Goal: Book appointment/travel/reservation

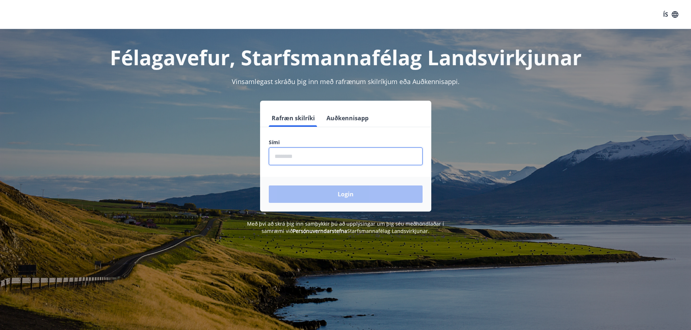
click at [300, 158] on input "phone" at bounding box center [346, 157] width 154 height 18
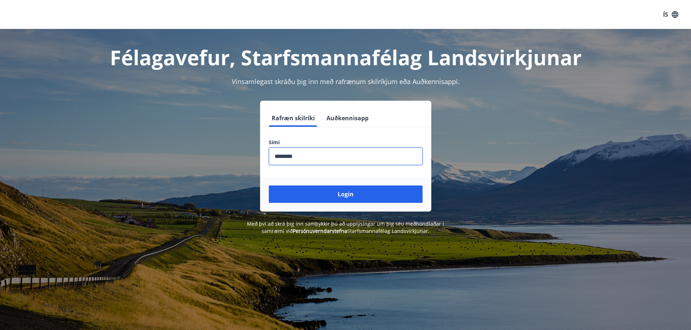
type input "********"
click at [269, 186] on button "Login" at bounding box center [346, 194] width 154 height 17
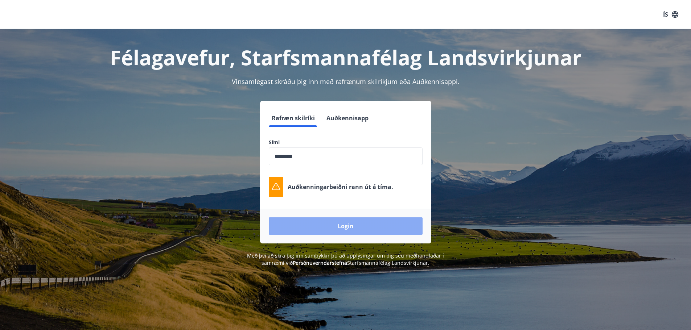
click at [355, 222] on button "Login" at bounding box center [346, 226] width 154 height 17
click at [346, 225] on button "Login" at bounding box center [346, 226] width 154 height 17
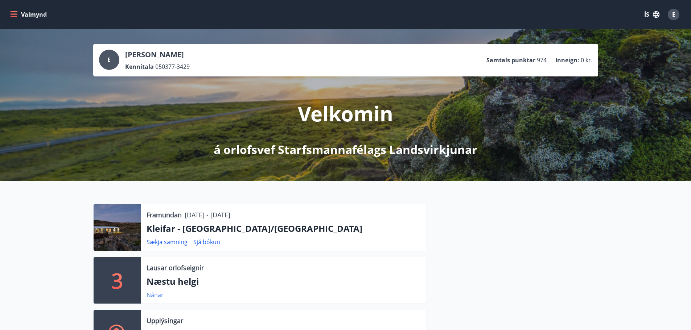
click at [151, 294] on link "Nánar" at bounding box center [155, 295] width 17 height 8
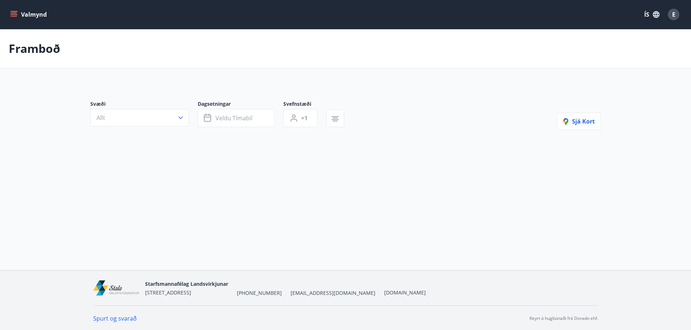
type input "*"
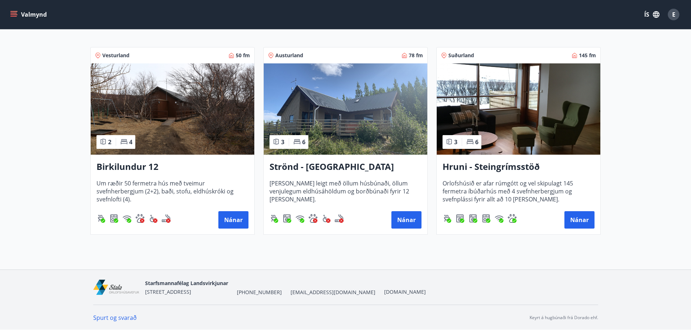
scroll to position [137, 0]
click at [584, 220] on button "Nánar" at bounding box center [579, 219] width 30 height 17
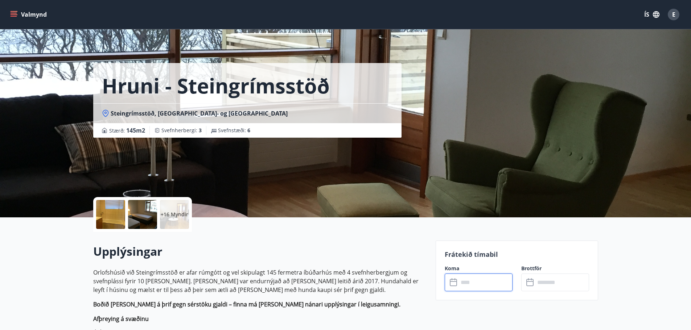
click at [474, 280] on input "text" at bounding box center [485, 283] width 54 height 18
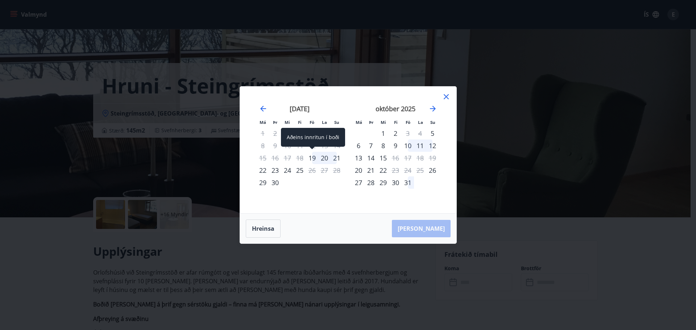
click at [310, 158] on div "19" at bounding box center [312, 158] width 12 height 12
click at [338, 160] on div "21" at bounding box center [337, 158] width 12 height 12
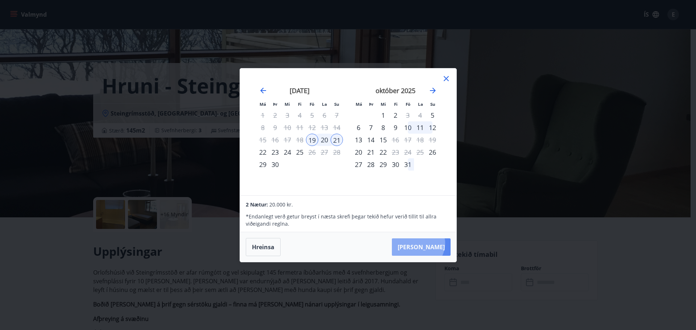
click at [440, 243] on button "[PERSON_NAME]" at bounding box center [421, 247] width 59 height 17
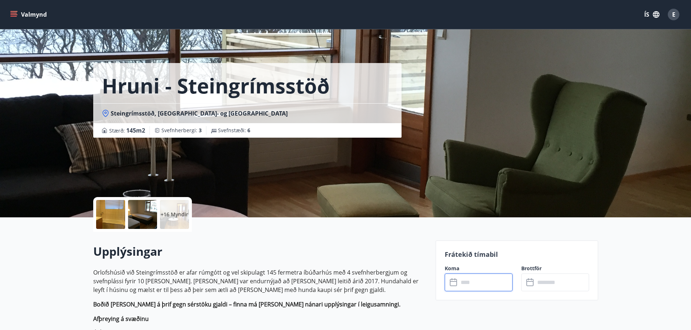
type input "******"
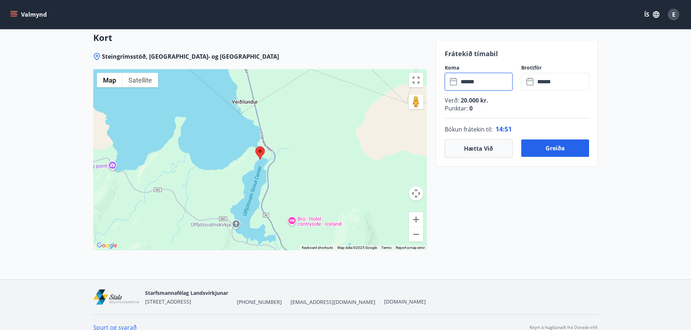
scroll to position [971, 0]
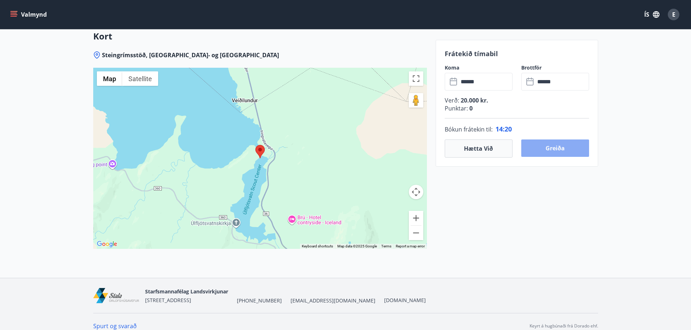
click at [555, 150] on button "Greiða" at bounding box center [555, 148] width 68 height 17
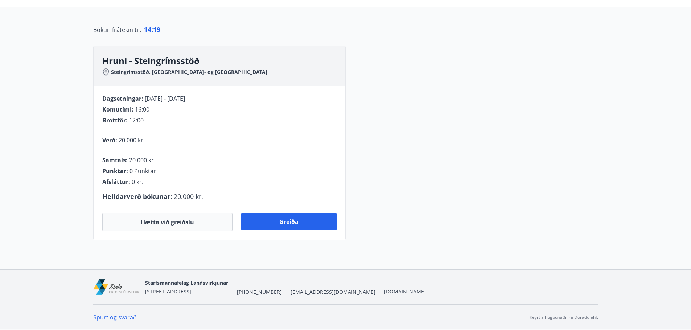
scroll to position [149, 0]
